Goal: Complete application form

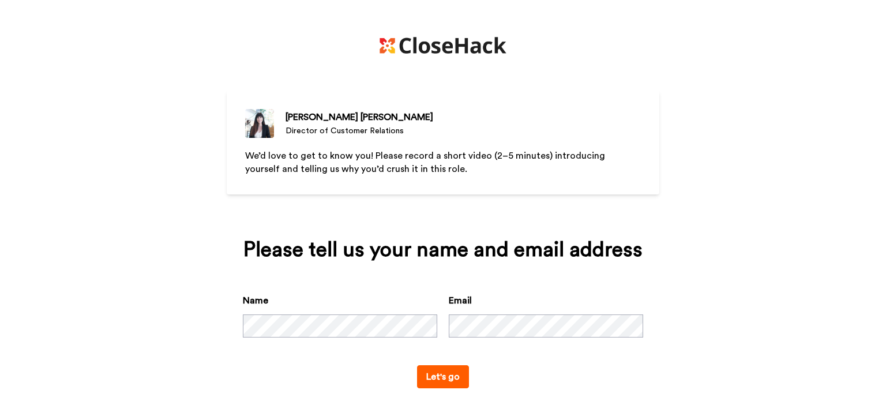
scroll to position [226, 0]
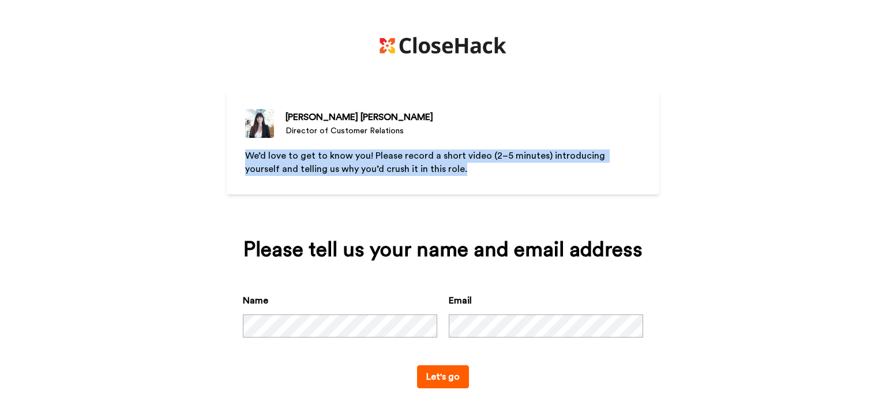
drag, startPoint x: 426, startPoint y: 168, endPoint x: 237, endPoint y: 156, distance: 189.6
type textarea "We’d love to get to know you! Please record a short video (2–5 minutes) introdu…"
click at [237, 156] on div "[PERSON_NAME][MEDICAL_DATA] Director of Customer Relations We’d love to get to …" at bounding box center [443, 143] width 433 height 104
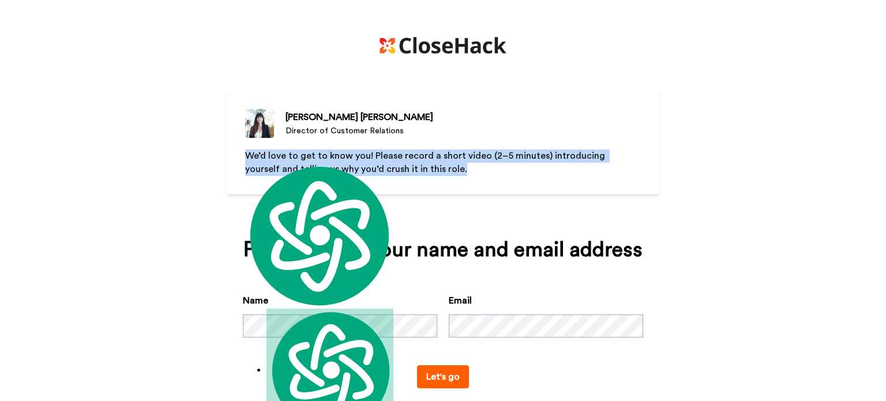
copy span "We’d love to get to know you! Please record a short video (2–5 minutes) introdu…"
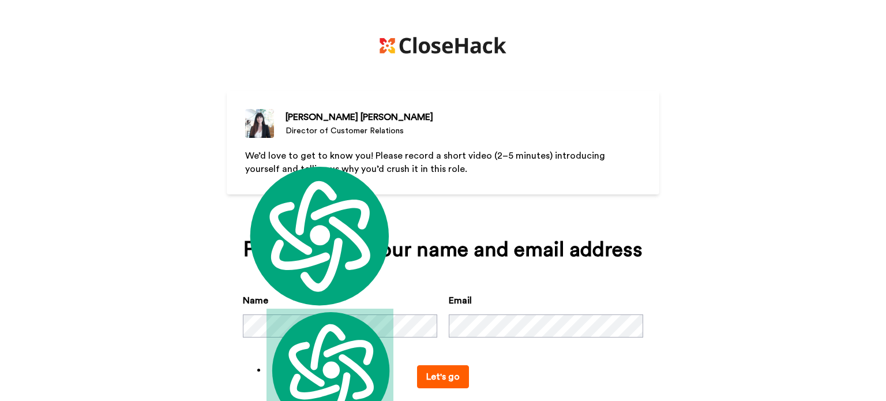
click at [804, 229] on div "[PERSON_NAME][MEDICAL_DATA] Director of Customer Relations We’d love to get to …" at bounding box center [443, 200] width 886 height 401
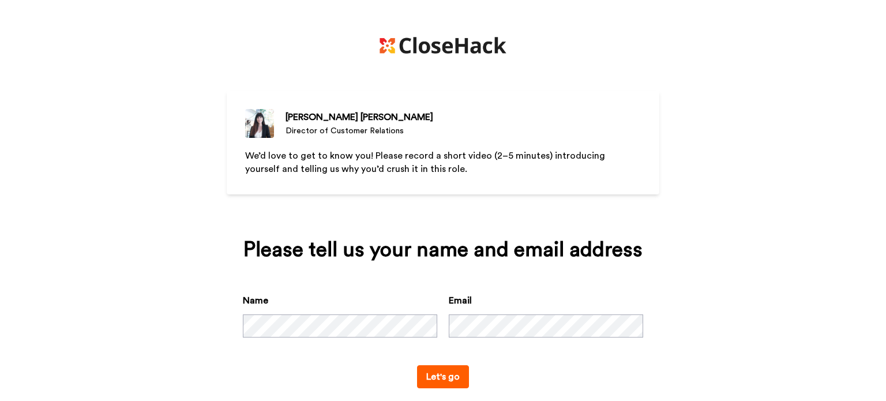
click at [762, 103] on div "[PERSON_NAME][MEDICAL_DATA] Director of Customer Relations We’d love to get to …" at bounding box center [443, 200] width 886 height 401
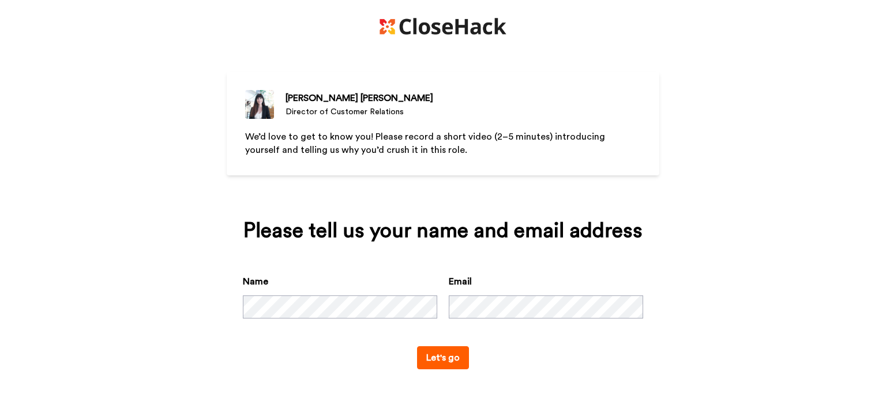
click at [183, 313] on div "[PERSON_NAME][MEDICAL_DATA] Director of Customer Relations We’d love to get to …" at bounding box center [443, 181] width 886 height 401
click at [435, 355] on button "Let's go" at bounding box center [443, 357] width 52 height 23
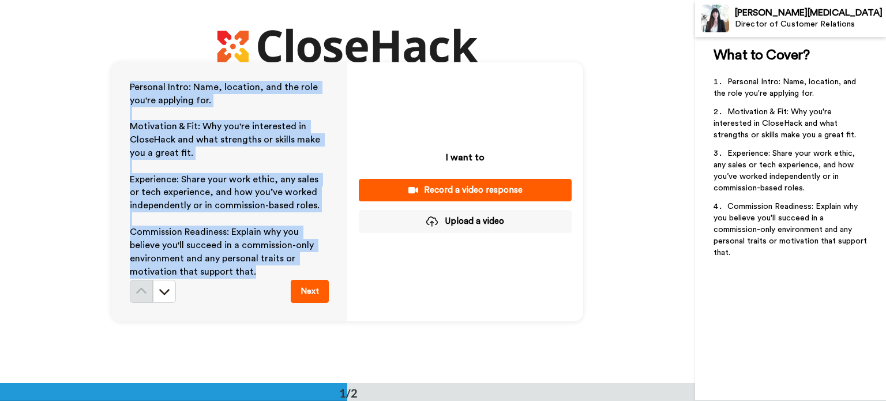
drag, startPoint x: 122, startPoint y: 82, endPoint x: 258, endPoint y: 269, distance: 230.9
click at [258, 269] on div "Personal Intro: Name, location, and the role you're applying for. ﻿ Motivation …" at bounding box center [229, 191] width 236 height 259
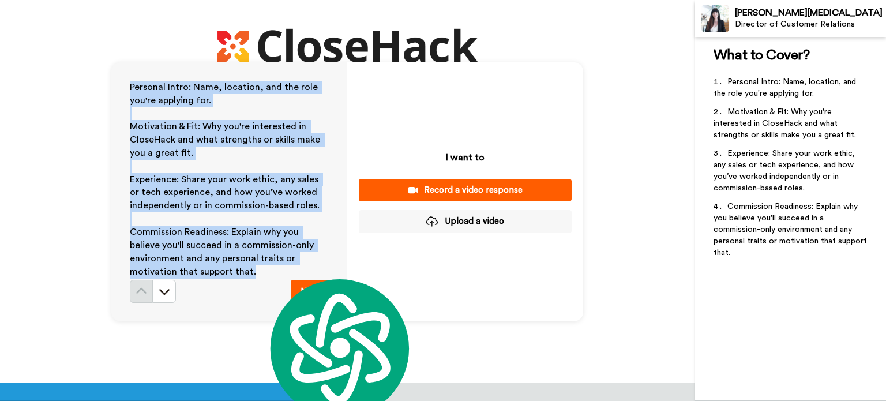
copy div "Personal Intro: Name, location, and the role you're applying for. ﻿ Motivation …"
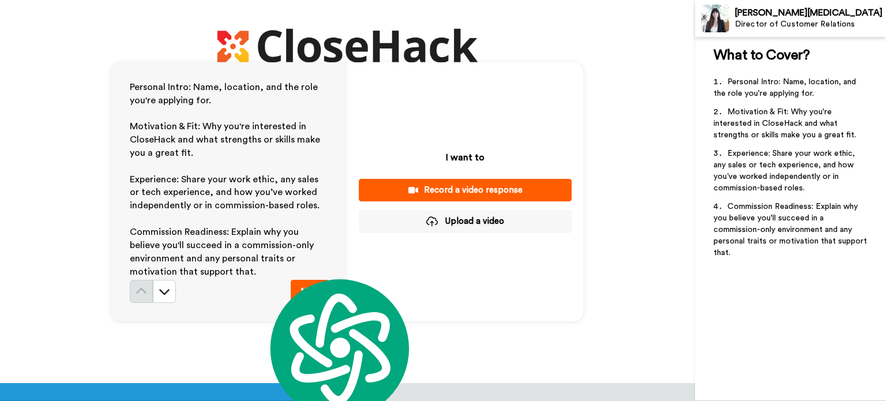
click at [771, 295] on div "What to Cover? ﻿ Personal Intro: Name, location, and the role you're applying f…" at bounding box center [790, 219] width 191 height 364
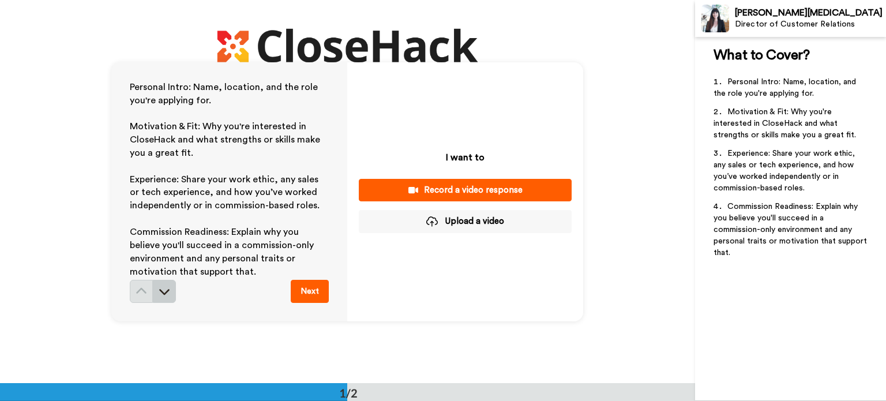
click at [160, 292] on icon at bounding box center [165, 292] width 10 height 6
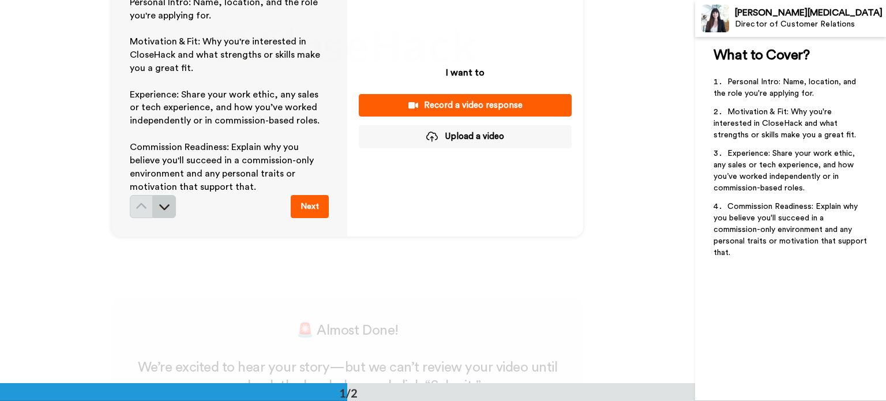
scroll to position [39, 0]
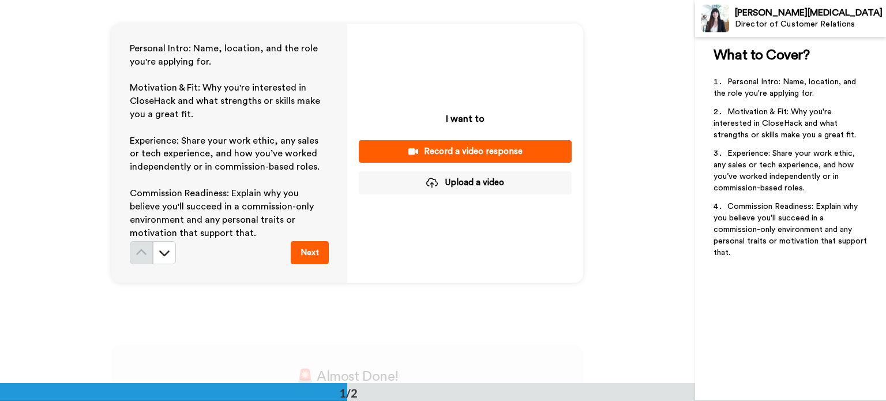
click at [307, 253] on button "Next" at bounding box center [310, 252] width 38 height 23
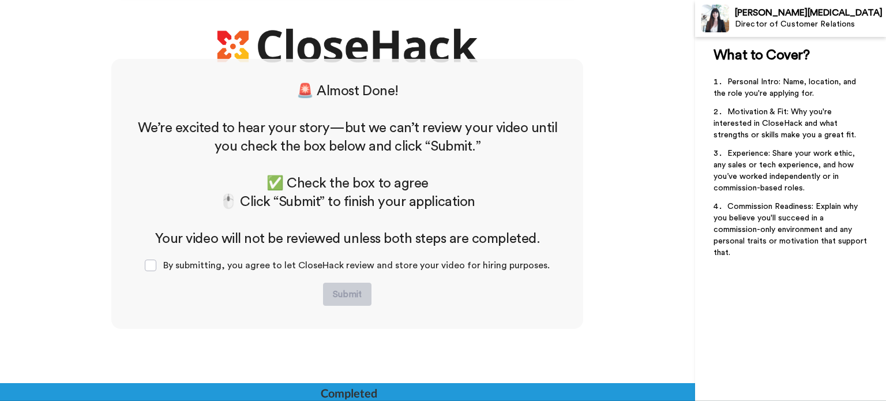
scroll to position [327, 0]
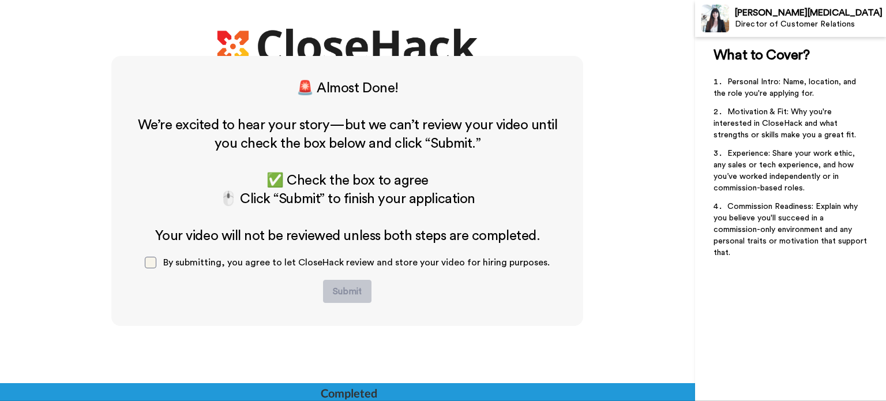
click at [154, 264] on span at bounding box center [151, 263] width 12 height 12
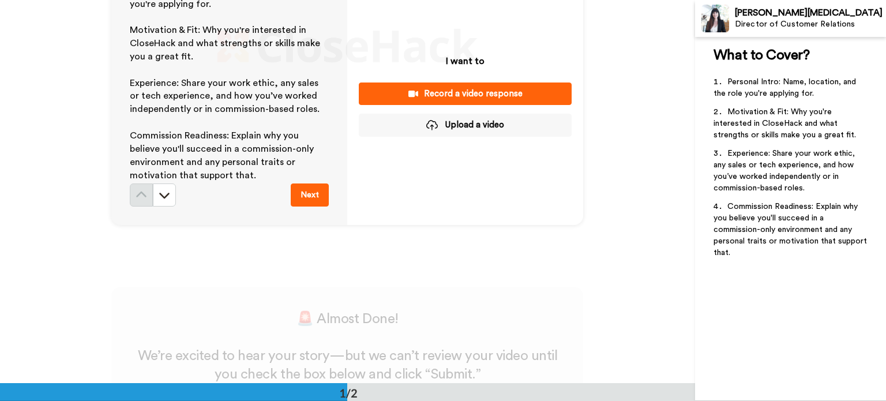
scroll to position [39, 0]
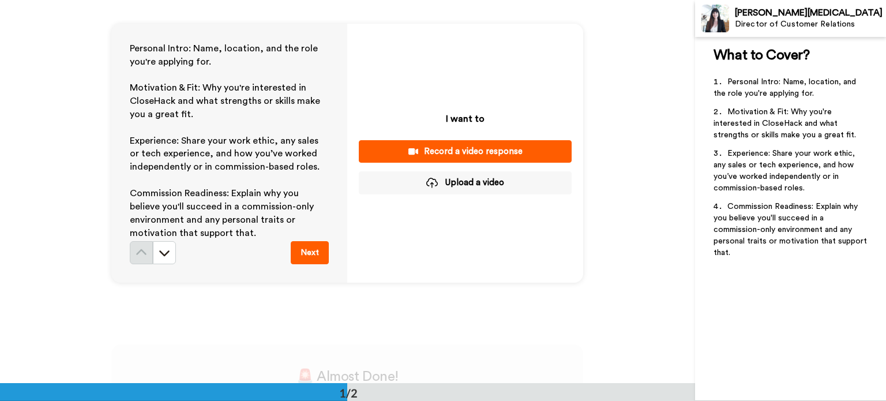
click at [461, 149] on div "Record a video response" at bounding box center [465, 151] width 194 height 12
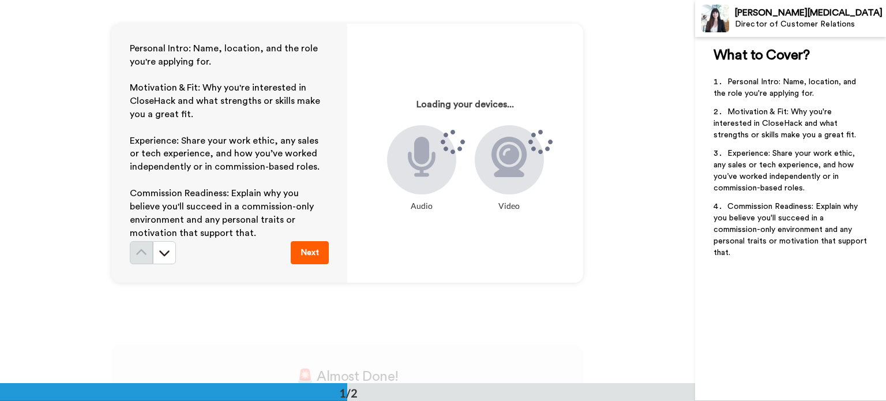
click at [55, 228] on div "Personal Intro: Name, location, and the role you're applying for. ﻿ Motivation …" at bounding box center [347, 152] width 695 height 383
drag, startPoint x: 504, startPoint y: 284, endPoint x: 467, endPoint y: 358, distance: 82.6
drag, startPoint x: 467, startPoint y: 358, endPoint x: 372, endPoint y: 324, distance: 101.3
click at [372, 324] on div "Personal Intro: Name, location, and the role you're applying for. ﻿ Motivation …" at bounding box center [347, 152] width 695 height 383
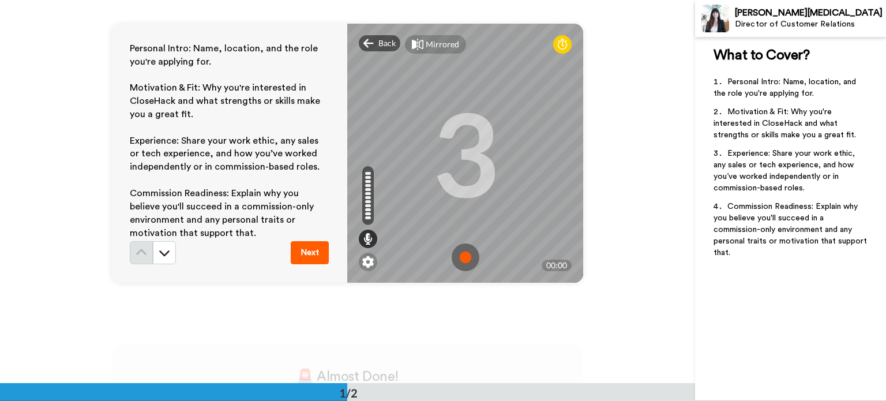
click at [489, 183] on div "3" at bounding box center [465, 153] width 67 height 87
click at [463, 256] on img at bounding box center [466, 257] width 28 height 28
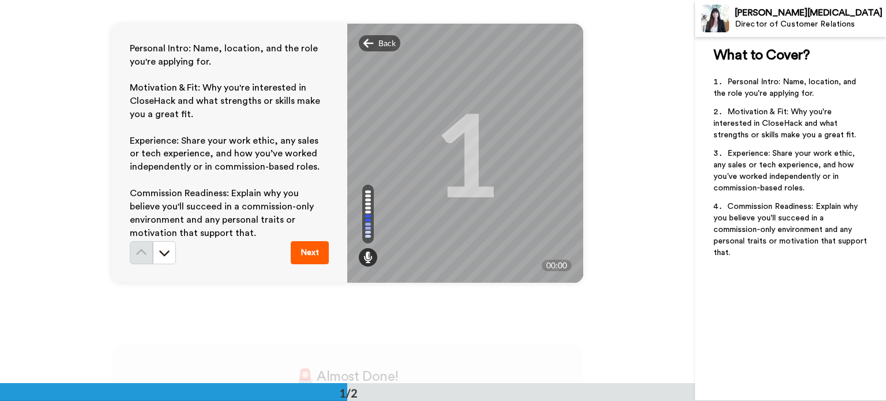
click at [768, 322] on div "What to Cover? ﻿ Personal Intro: Name, location, and the role you're applying f…" at bounding box center [790, 219] width 191 height 364
click at [773, 288] on div "What to Cover? ﻿ Personal Intro: Name, location, and the role you're applying f…" at bounding box center [790, 219] width 191 height 364
click at [313, 254] on button "Next" at bounding box center [310, 252] width 38 height 23
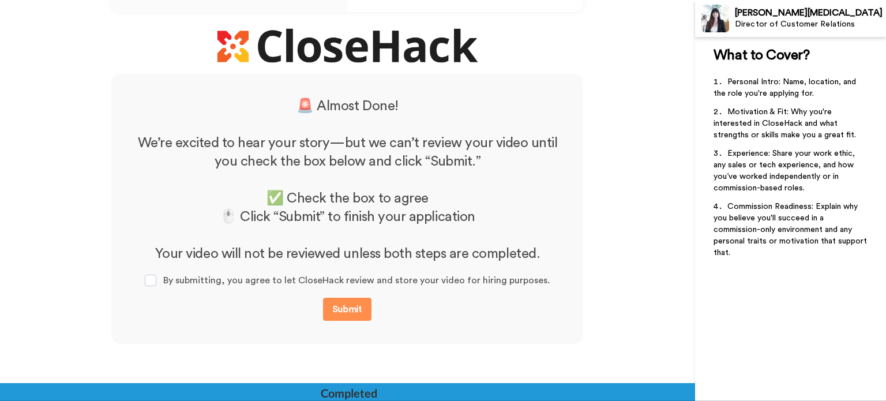
scroll to position [327, 0]
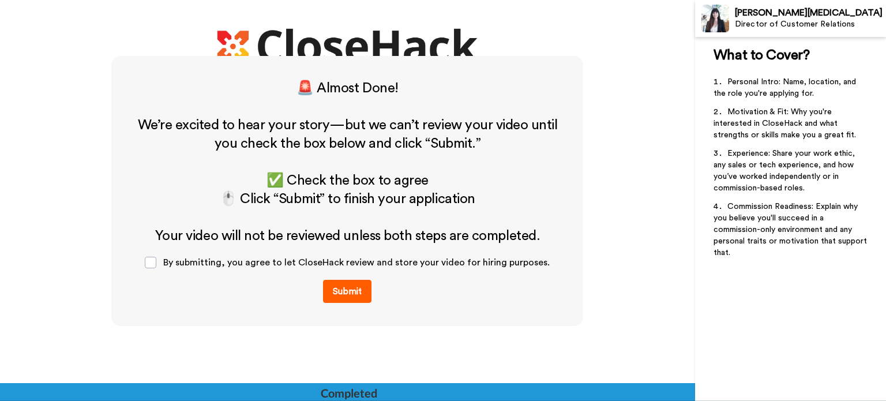
click at [347, 293] on button "Submit" at bounding box center [347, 291] width 48 height 23
